Goal: Task Accomplishment & Management: Use online tool/utility

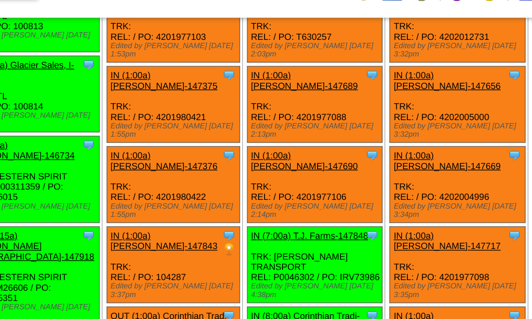
scroll to position [2167, 0]
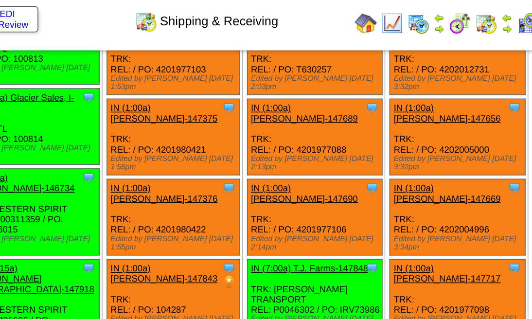
drag, startPoint x: 484, startPoint y: 151, endPoint x: 478, endPoint y: 167, distance: 17.4
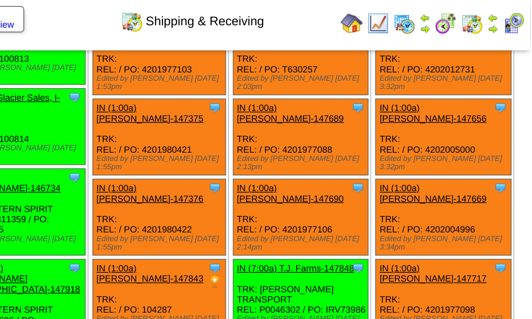
drag, startPoint x: 457, startPoint y: 150, endPoint x: 530, endPoint y: 144, distance: 73.2
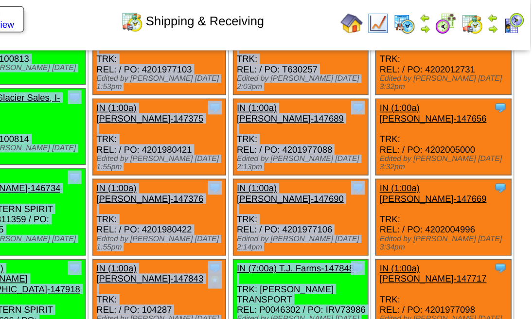
drag, startPoint x: 433, startPoint y: 128, endPoint x: 537, endPoint y: 128, distance: 104.6
drag, startPoint x: 537, startPoint y: 128, endPoint x: 480, endPoint y: 127, distance: 56.9
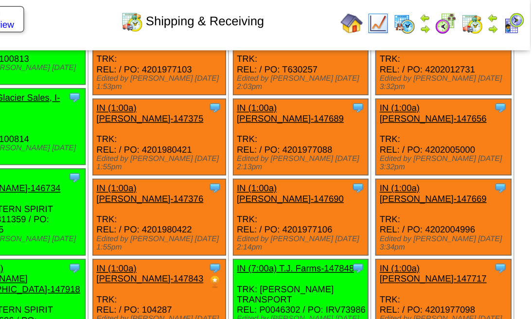
drag, startPoint x: 469, startPoint y: 108, endPoint x: 520, endPoint y: 106, distance: 51.1
drag, startPoint x: 174, startPoint y: 60, endPoint x: 537, endPoint y: 84, distance: 364.5
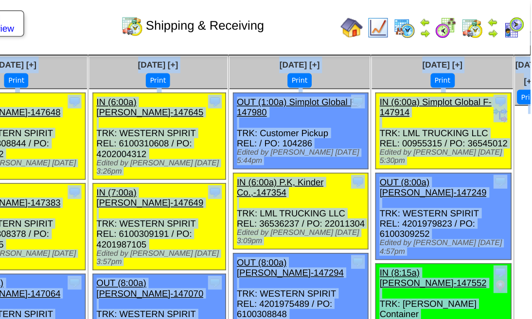
scroll to position [0, 0]
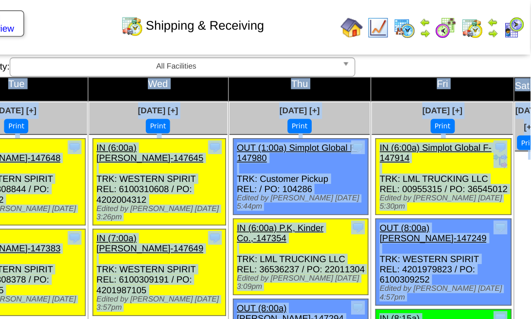
drag, startPoint x: 161, startPoint y: 46, endPoint x: 361, endPoint y: 54, distance: 200.5
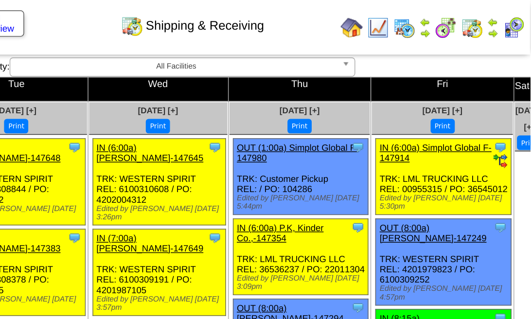
click at [521, 138] on ul at bounding box center [531, 180] width 20 height 146
click at [521, 192] on ul at bounding box center [531, 180] width 20 height 146
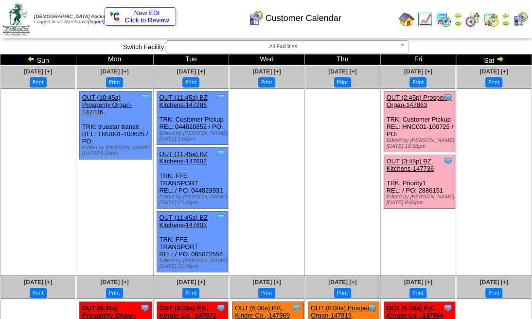
click at [496, 17] on img at bounding box center [491, 20] width 16 height 16
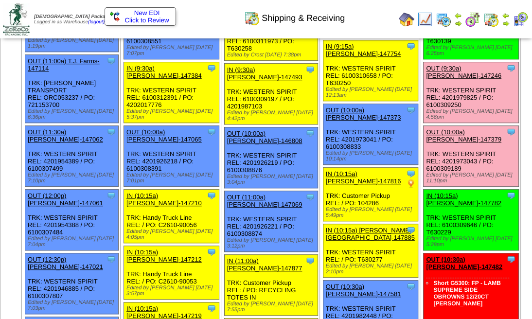
scroll to position [356, 0]
